Goal: Register for event/course

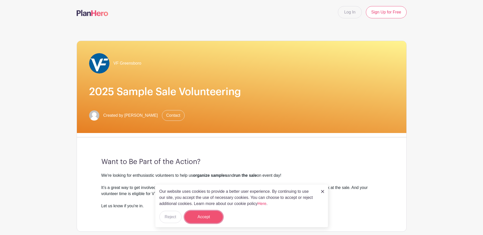
click at [210, 215] on button "Accept" at bounding box center [203, 217] width 38 height 12
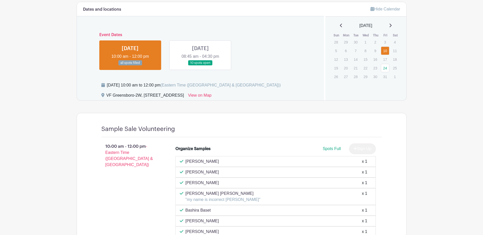
scroll to position [218, 0]
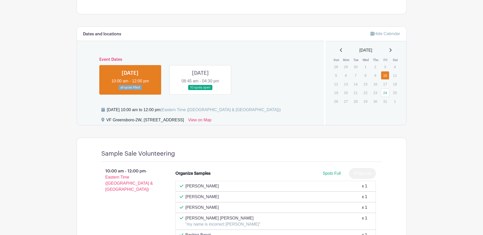
click at [200, 90] on link at bounding box center [200, 90] width 0 height 0
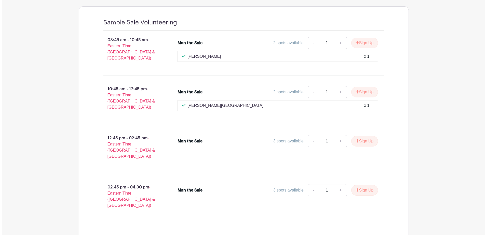
scroll to position [340, 0]
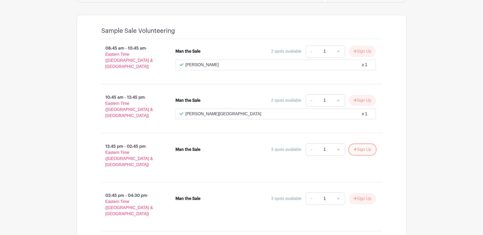
click at [358, 144] on button "Sign Up" at bounding box center [362, 149] width 27 height 11
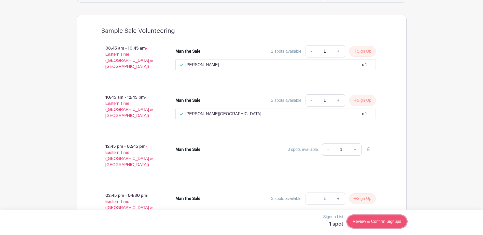
click at [367, 221] on link "Review & Confirm Signups" at bounding box center [376, 222] width 59 height 12
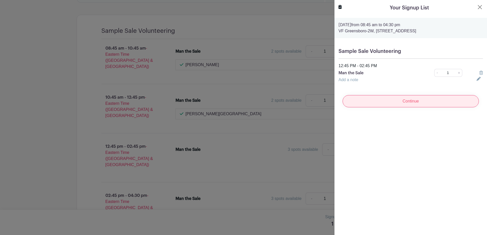
click at [394, 102] on input "Continue" at bounding box center [410, 101] width 136 height 12
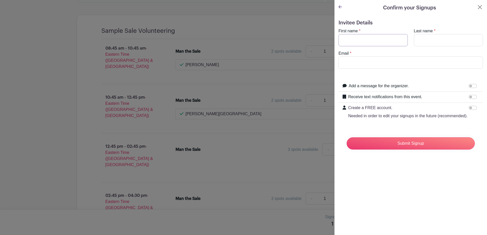
click at [355, 37] on input "First name" at bounding box center [372, 40] width 69 height 12
type input "Tina"
type input "McDonald"
type input "[PERSON_NAME][EMAIL_ADDRESS][DOMAIN_NAME]"
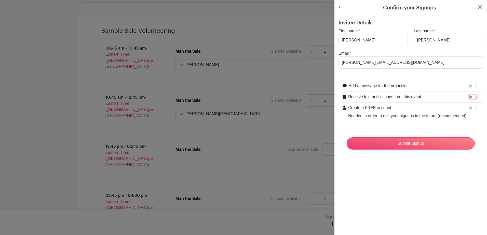
click at [468, 98] on input "Receive text notifications from this event." at bounding box center [472, 97] width 8 height 4
checkbox input "true"
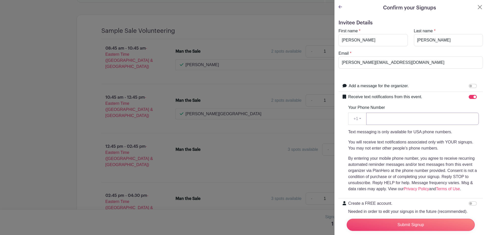
click at [373, 117] on input "Your Phone Number" at bounding box center [422, 119] width 112 height 12
type input "3364145745"
click at [341, 130] on div "Receive text notifications from this event. Your Phone Number +1 +1 3364145745 …" at bounding box center [410, 145] width 144 height 107
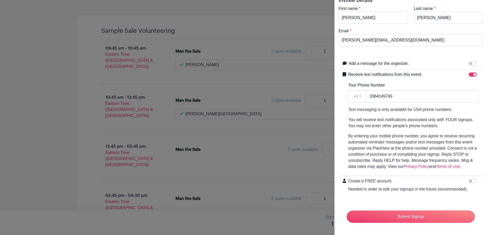
scroll to position [32, 0]
click at [468, 179] on input "Create a FREE account. Needed in order to edit your signups in the future (reco…" at bounding box center [472, 181] width 8 height 4
checkbox input "true"
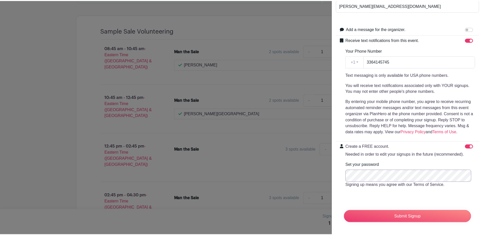
scroll to position [67, 0]
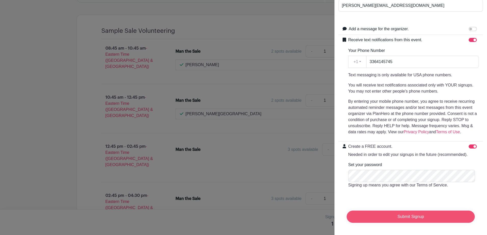
click at [405, 214] on input "Submit Signup" at bounding box center [410, 217] width 128 height 12
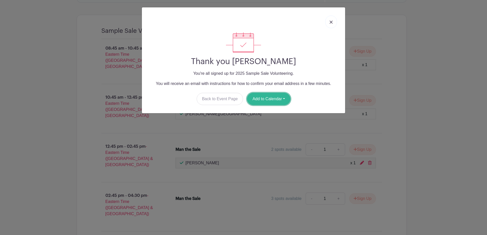
click at [266, 97] on button "Add to Calendar" at bounding box center [268, 99] width 43 height 12
click at [258, 121] on link "Outlook" at bounding box center [267, 120] width 40 height 8
click at [332, 20] on link at bounding box center [331, 22] width 12 height 13
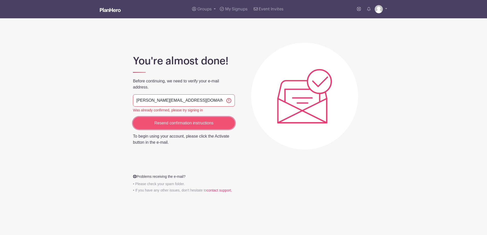
click at [183, 122] on input "Resend confirmation instructions" at bounding box center [184, 123] width 102 height 12
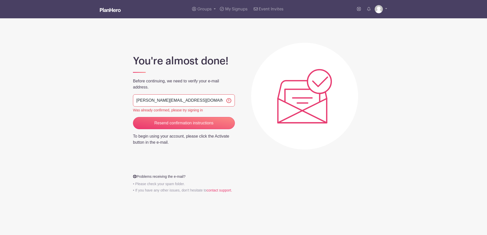
click at [199, 101] on input "[PERSON_NAME][EMAIL_ADDRESS][DOMAIN_NAME]" at bounding box center [184, 100] width 102 height 12
click at [249, 100] on div "You're almost done! Before continuing, we need to verify your e-mail address. […" at bounding box center [243, 113] width 330 height 164
